Goal: Information Seeking & Learning: Learn about a topic

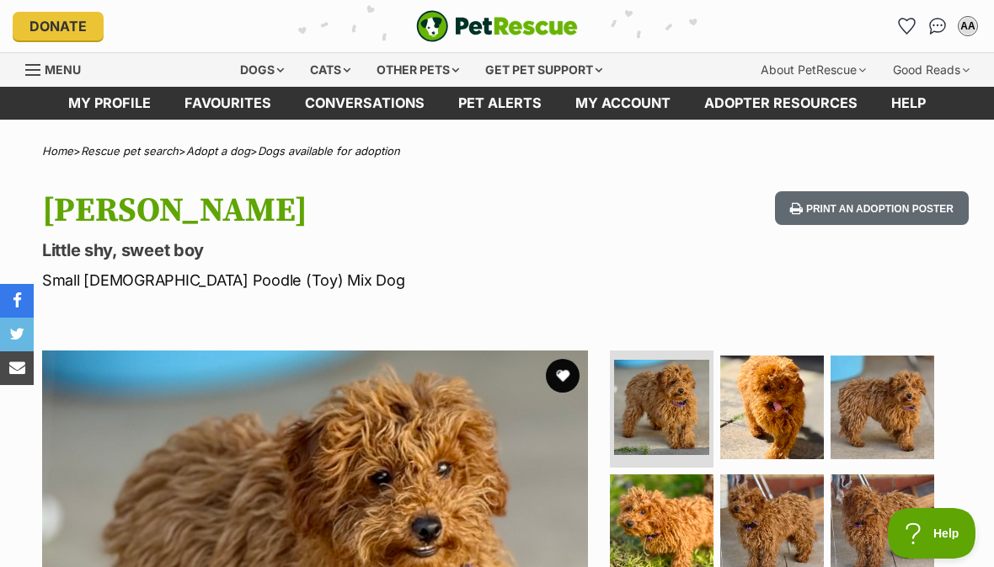
click at [254, 78] on div "Dogs" at bounding box center [261, 70] width 67 height 34
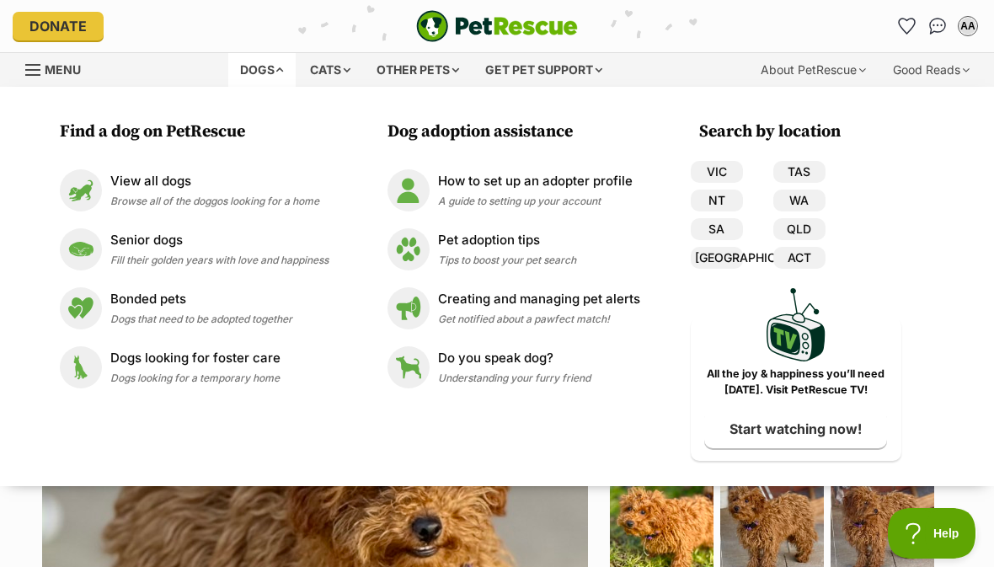
click at [727, 172] on link "VIC" at bounding box center [717, 172] width 52 height 22
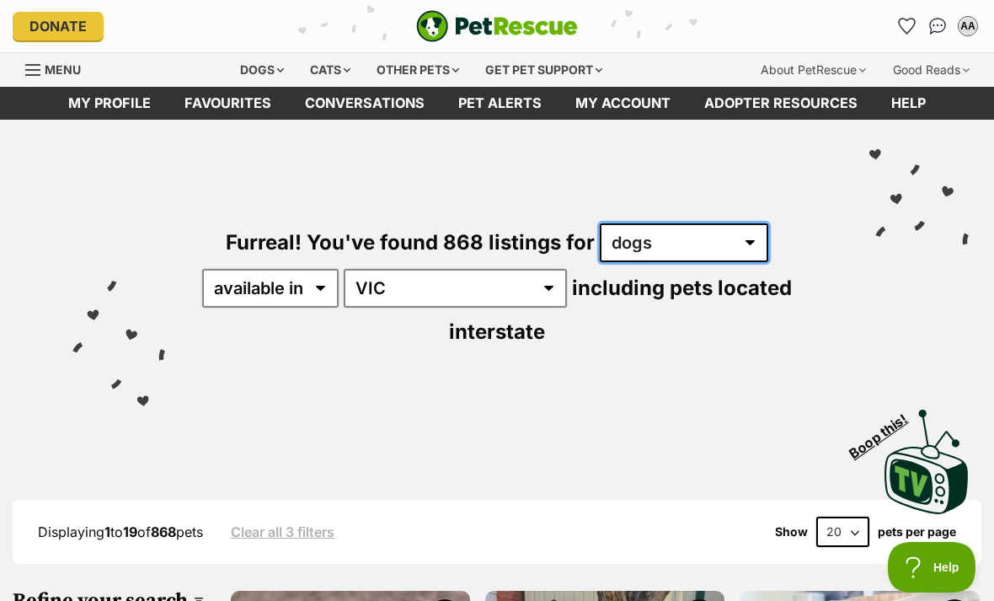
click at [758, 246] on select "any type of pet cats dogs other pets" at bounding box center [684, 242] width 169 height 39
click at [863, 516] on select "20 40 60" at bounding box center [842, 531] width 53 height 30
select select "60"
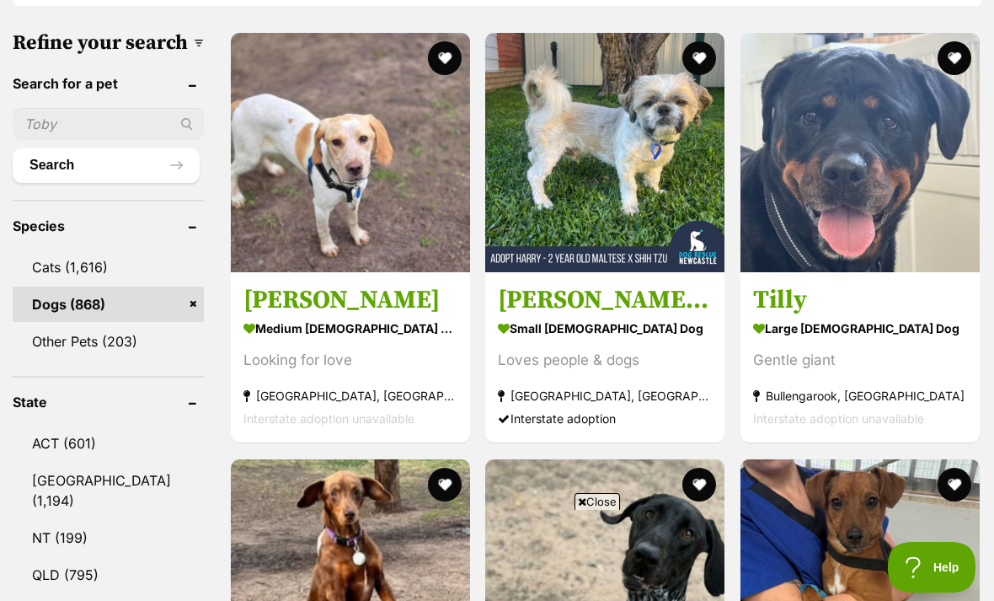
scroll to position [655, 0]
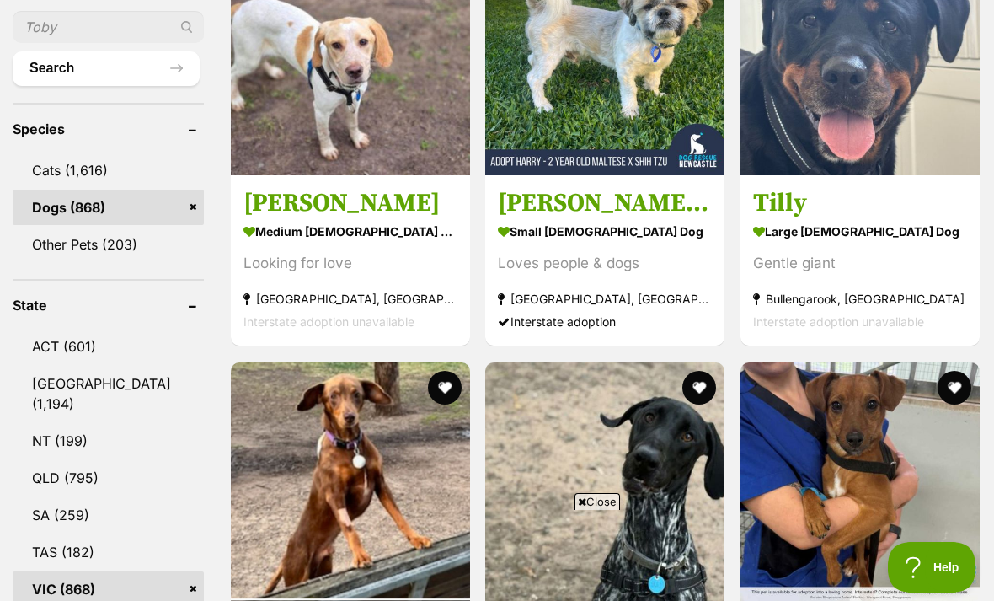
click at [52, 571] on link "VIC (868)" at bounding box center [108, 588] width 191 height 35
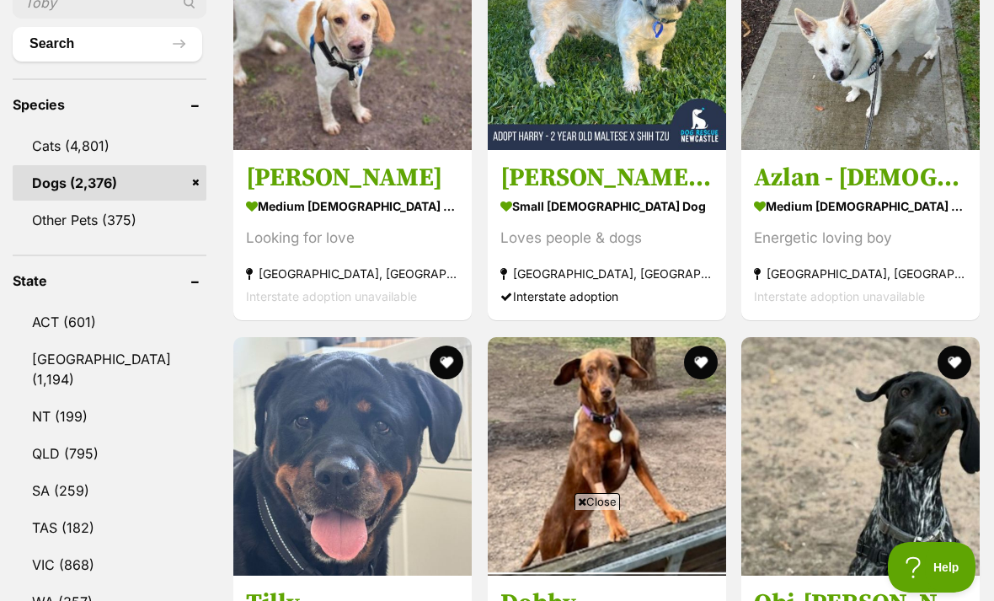
scroll to position [703, 0]
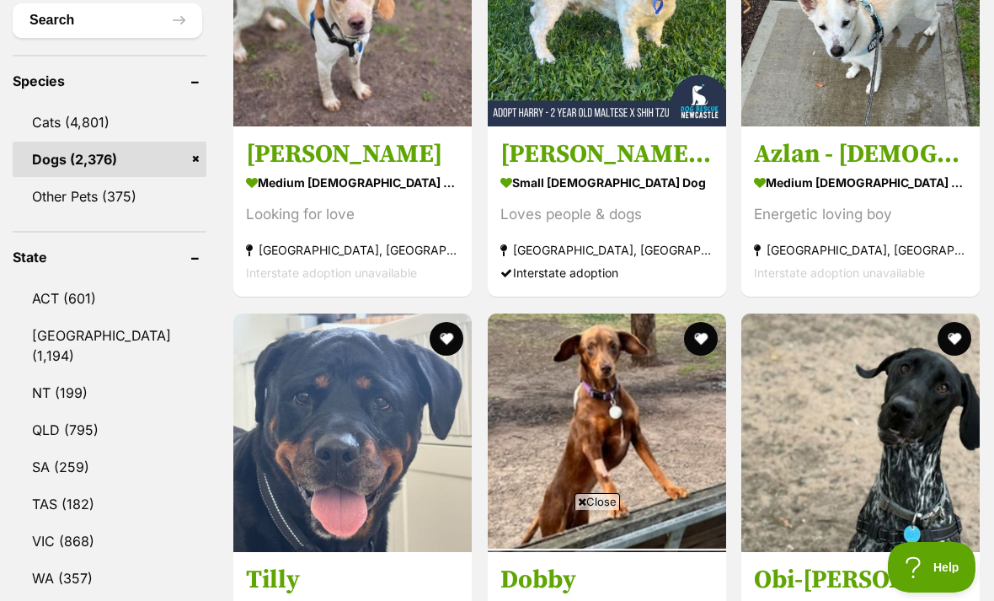
click at [59, 523] on link "VIC (868)" at bounding box center [110, 540] width 194 height 35
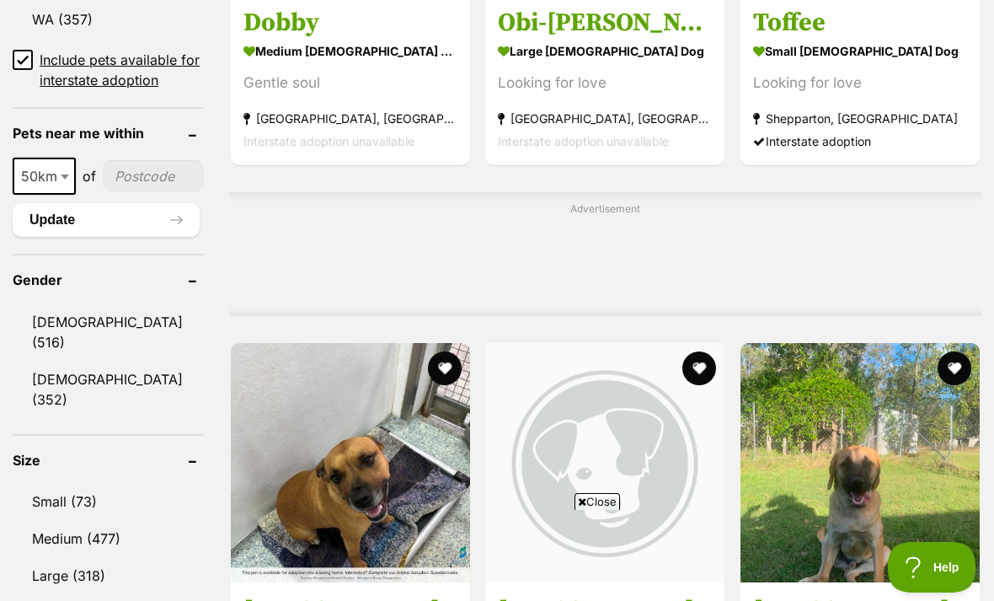
click at [38, 484] on link "Small (73)" at bounding box center [108, 501] width 191 height 35
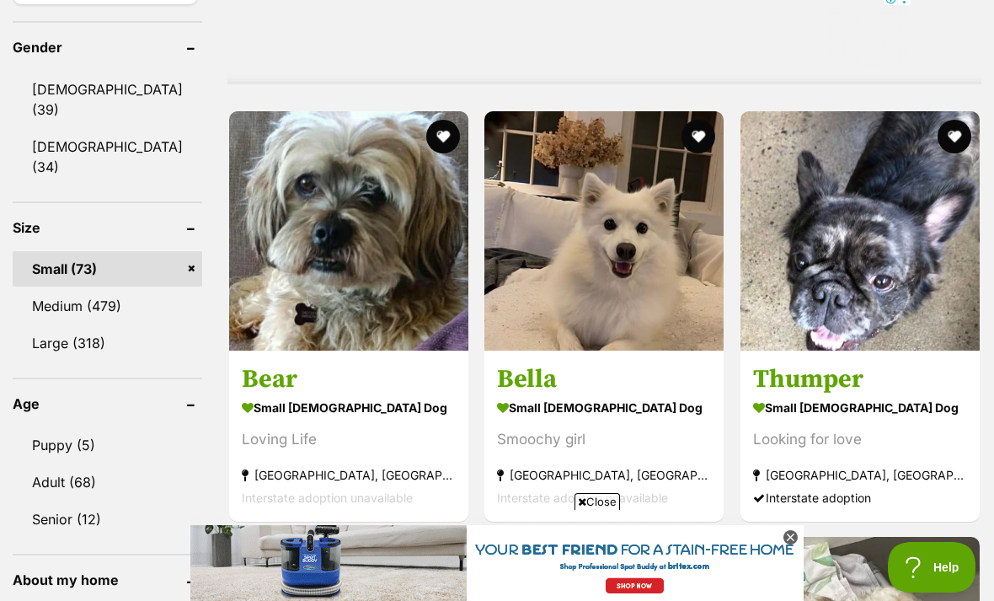
click at [258, 328] on img at bounding box center [348, 230] width 239 height 239
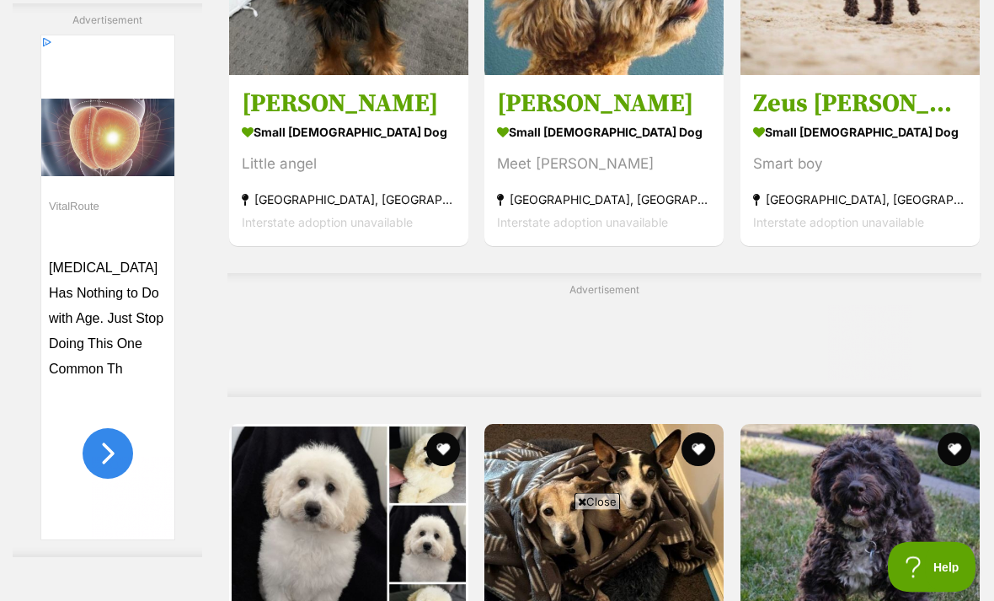
scroll to position [6873, 0]
click at [509, 120] on h3 "Jerry Russellton" at bounding box center [604, 104] width 214 height 32
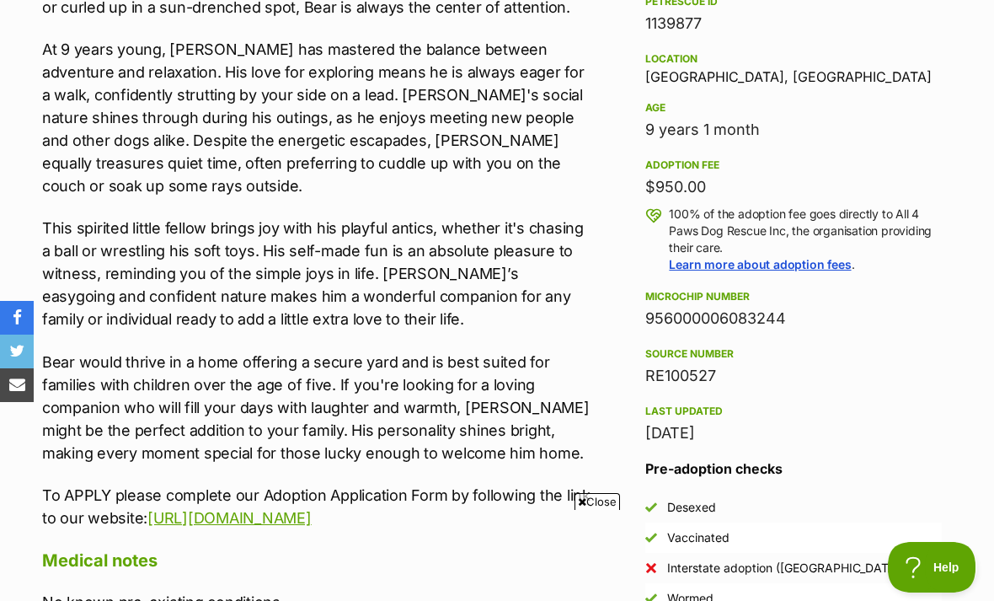
scroll to position [1041, 0]
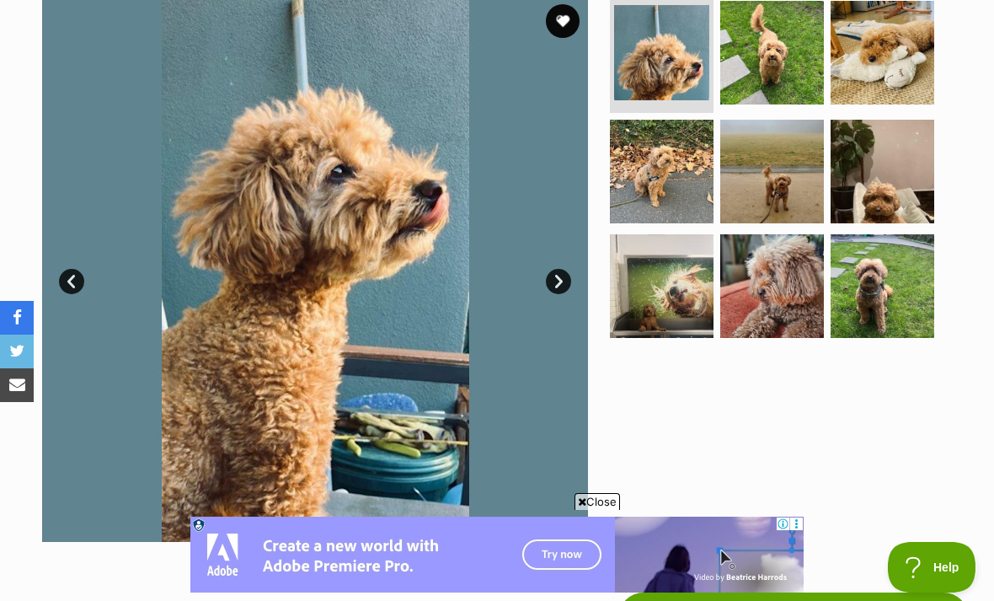
scroll to position [322, 0]
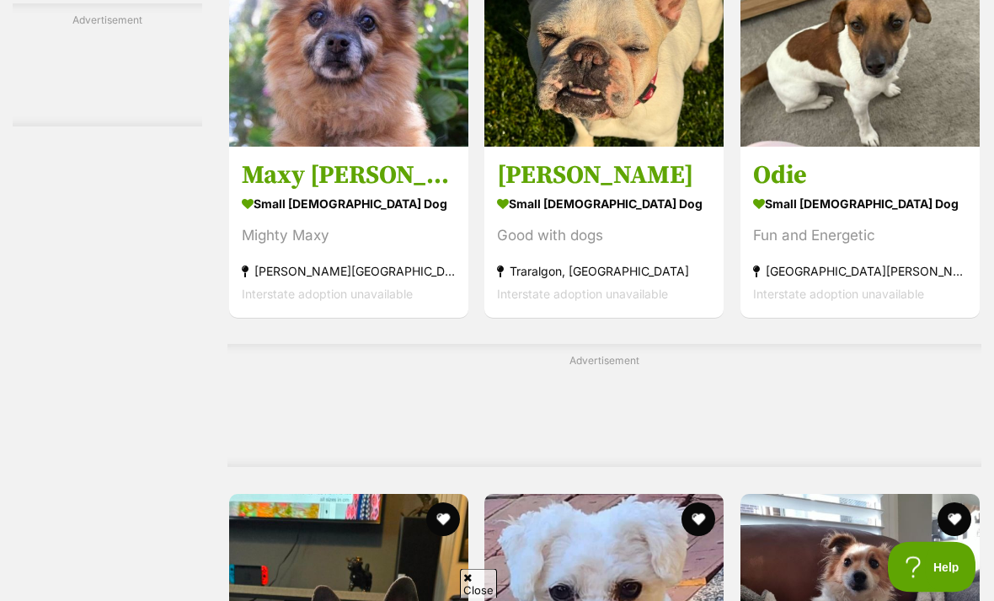
scroll to position [7614, 0]
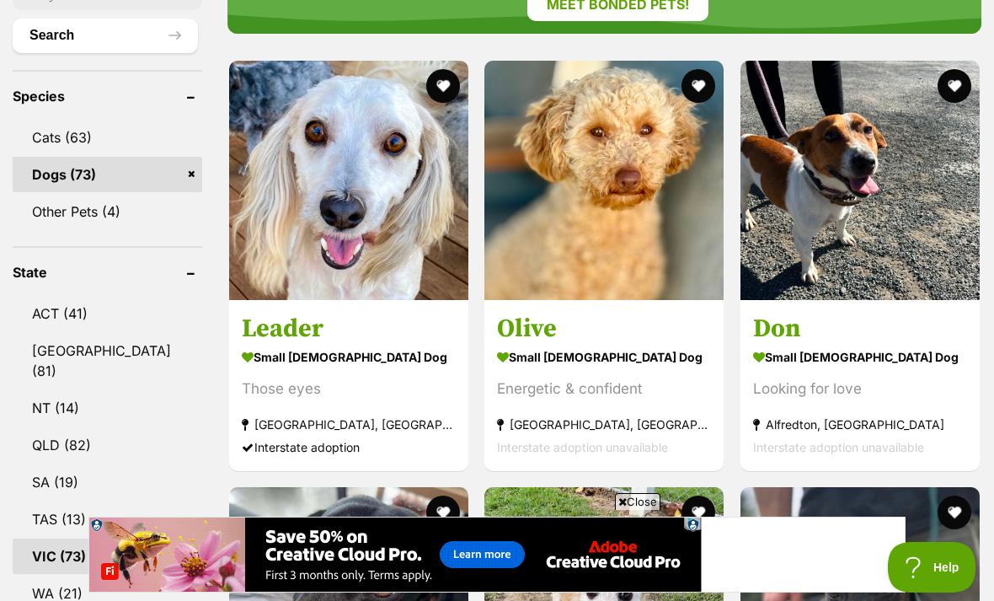
scroll to position [687, 0]
